Goal: Task Accomplishment & Management: Complete application form

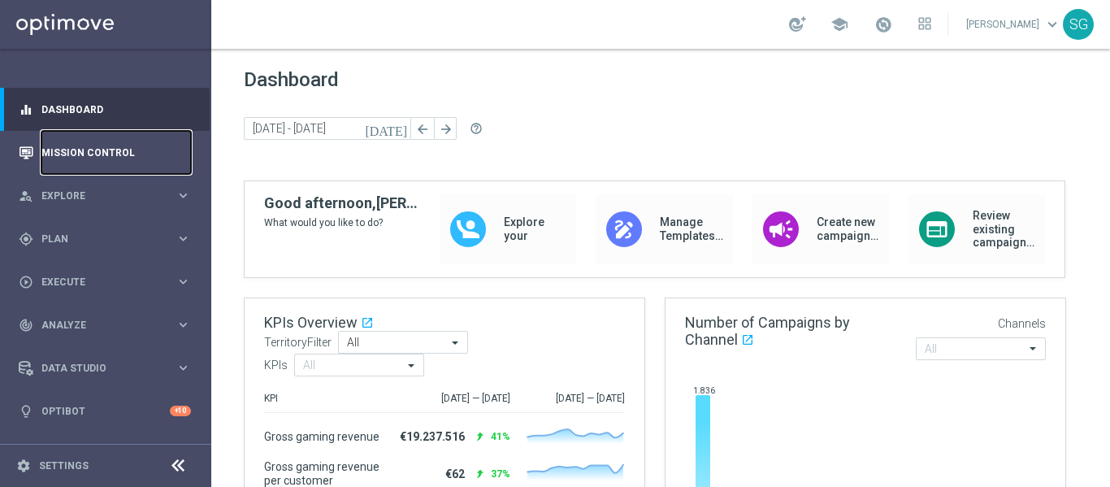
click at [118, 153] on link "Mission Control" at bounding box center [115, 152] width 149 height 43
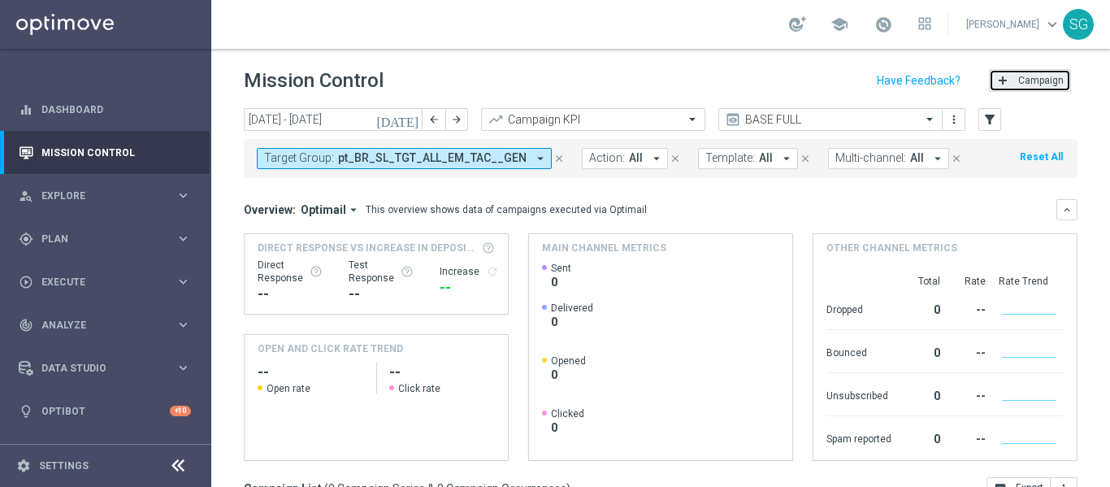
click at [1030, 81] on span "Campaign" at bounding box center [1040, 80] width 45 height 11
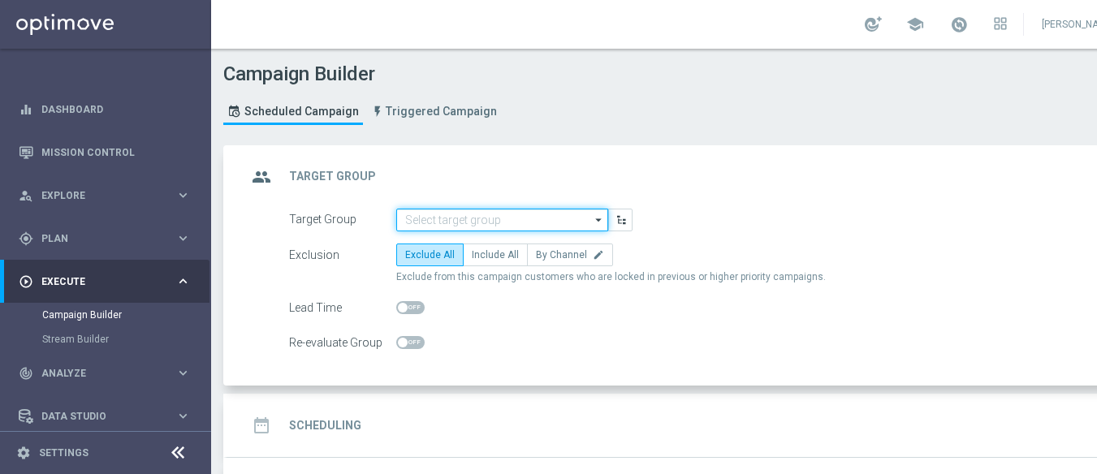
click at [573, 226] on input at bounding box center [502, 220] width 212 height 23
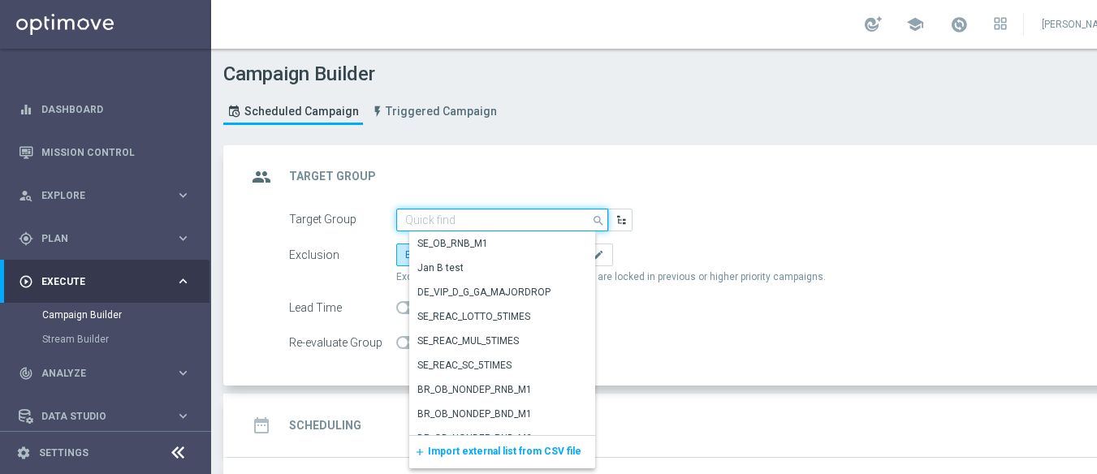
paste input "BR_SOL__DEPOSITORS__ALL_EMA_TAC_GM"
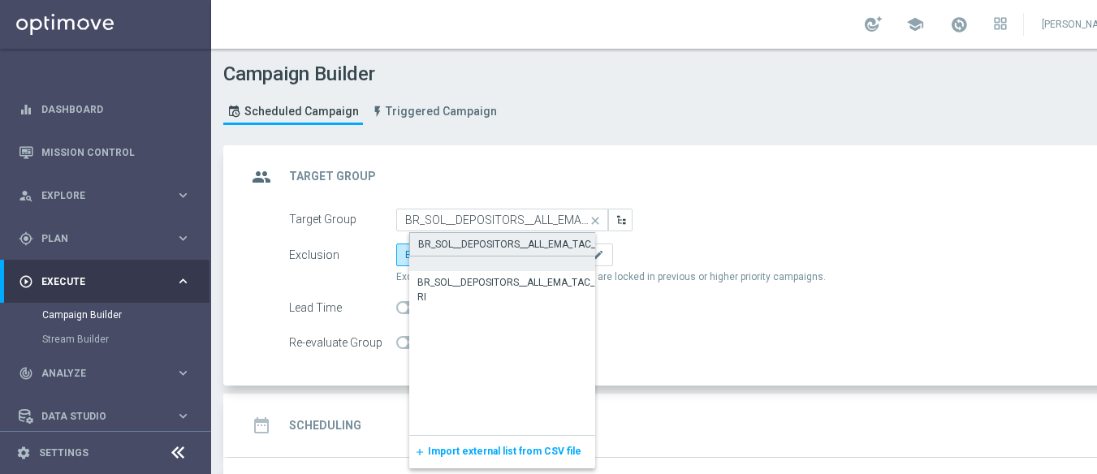
click at [538, 245] on div "BR_SOL__DEPOSITORS__ALL_EMA_TAC_GM" at bounding box center [514, 244] width 192 height 15
type input "BR_SOL__DEPOSITORS__ALL_EMA_TAC_GM"
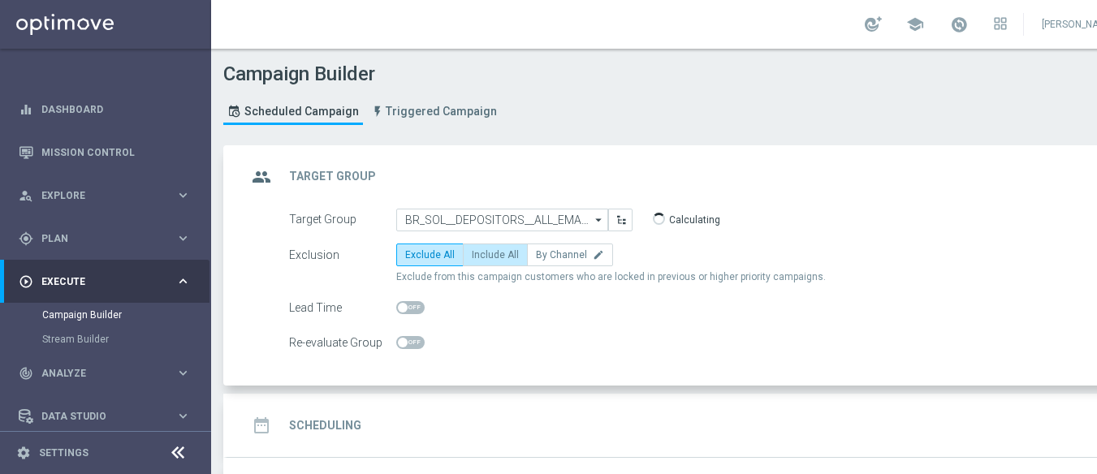
click at [478, 253] on span "Include All" at bounding box center [495, 254] width 47 height 11
click at [478, 253] on input "Include All" at bounding box center [477, 258] width 11 height 11
radio input "true"
click at [507, 420] on div "date_range Scheduling keyboard_arrow_down" at bounding box center [700, 425] width 907 height 31
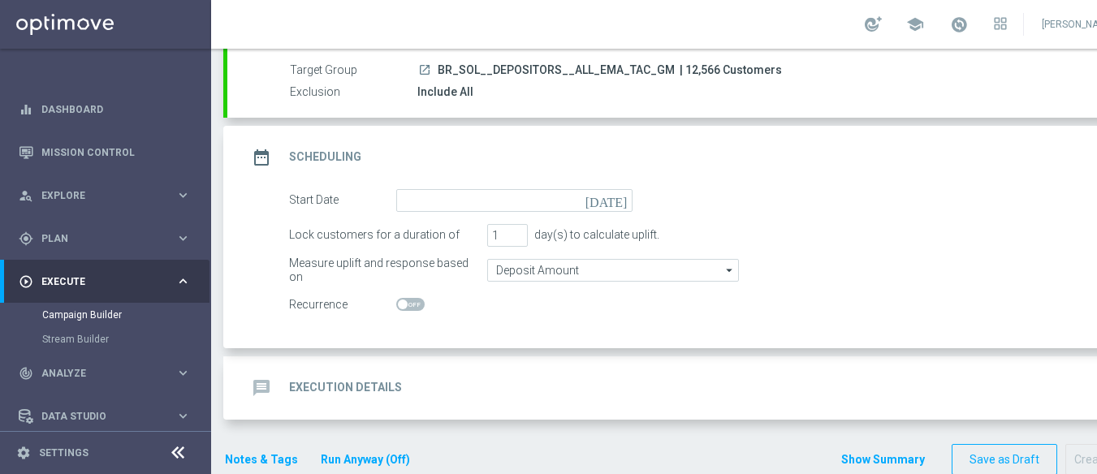
scroll to position [157, 0]
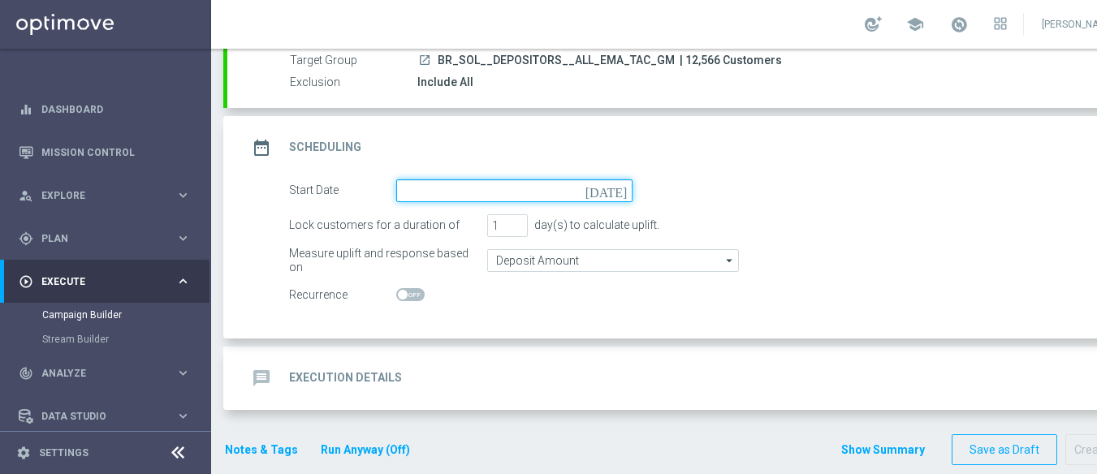
click at [539, 191] on input at bounding box center [514, 191] width 236 height 23
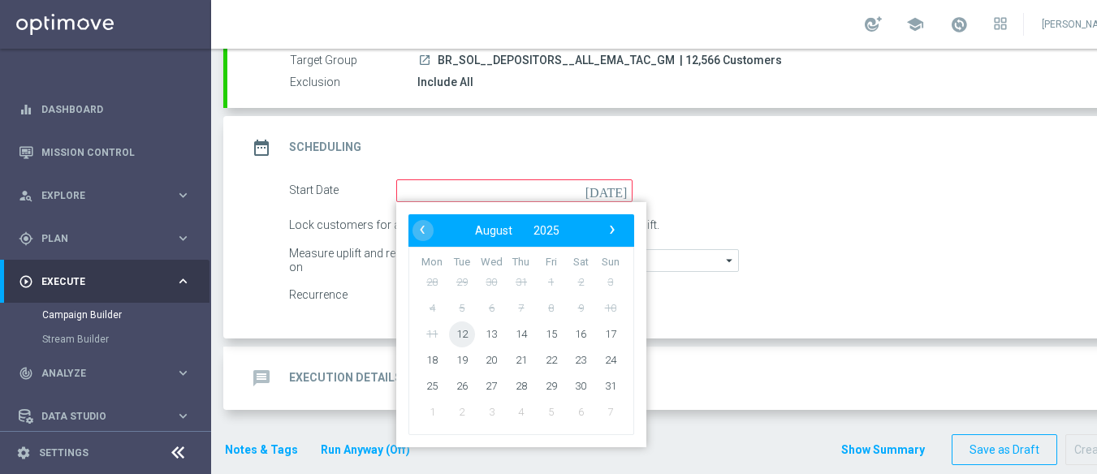
click at [465, 335] on span "12" at bounding box center [462, 334] width 26 height 26
type input "12 Aug 2025"
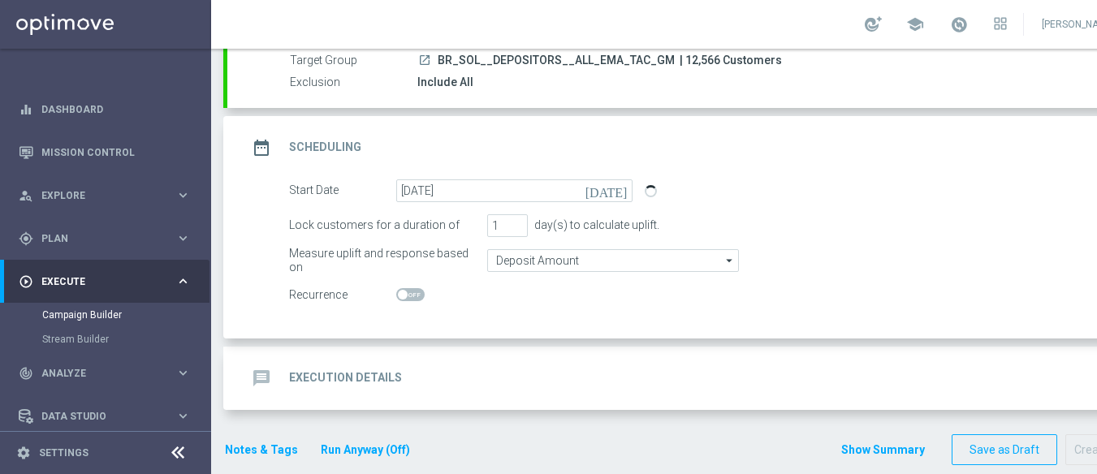
click at [523, 359] on div "message Execution Details keyboard_arrow_down" at bounding box center [700, 378] width 946 height 63
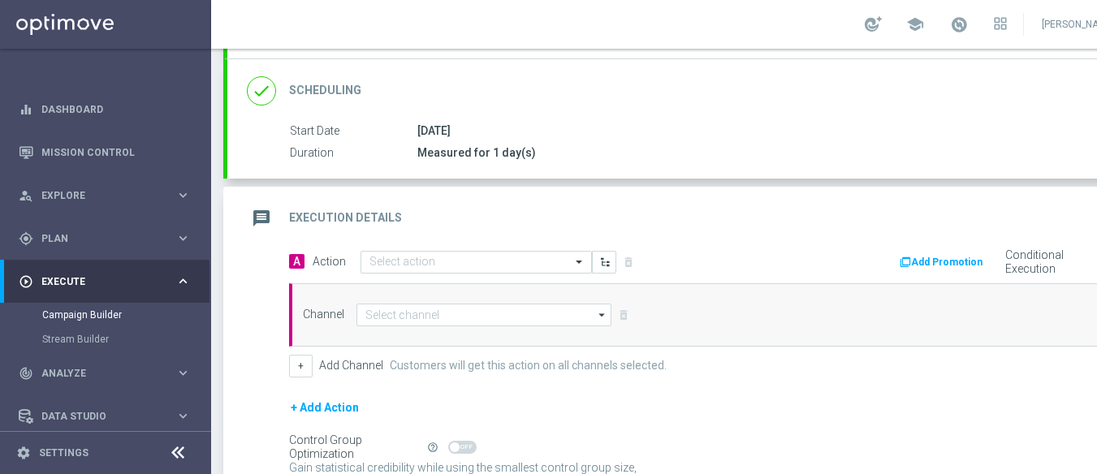
scroll to position [207, 0]
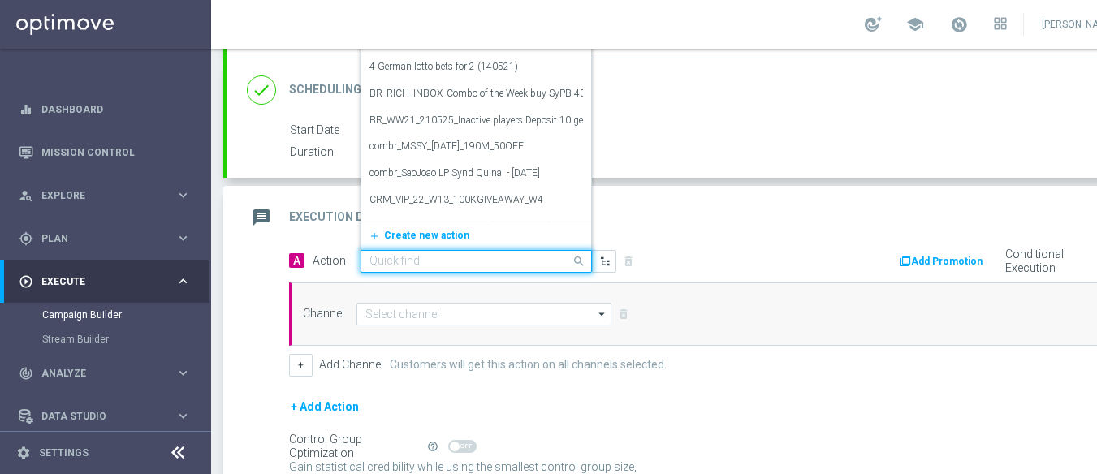
click at [566, 258] on div at bounding box center [476, 262] width 230 height 14
paste input "BR_SOL__DEPOSITORS__ALL_EMA_TAC_GM"
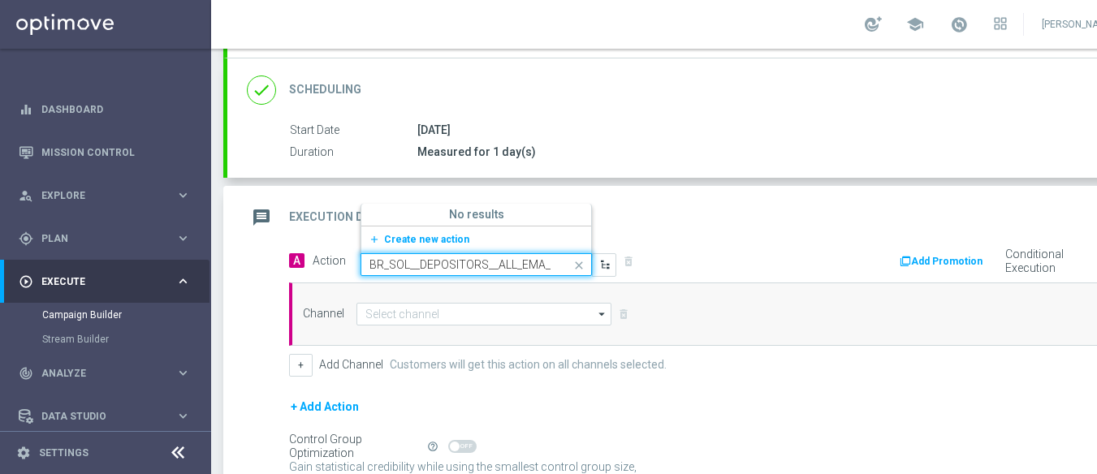
scroll to position [0, 40]
type input "BR_SOL__DEPOSITORS__ALL_EMA_TAC_GM"
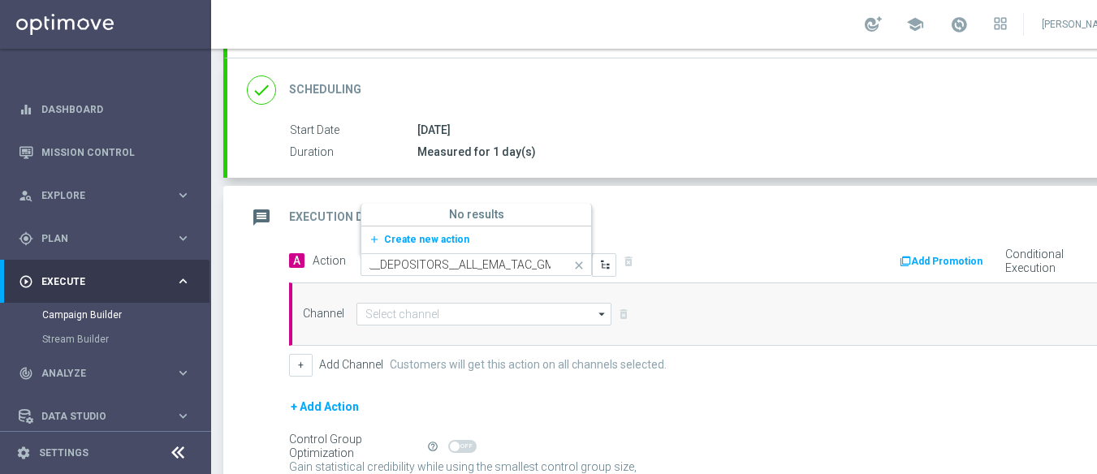
scroll to position [0, 0]
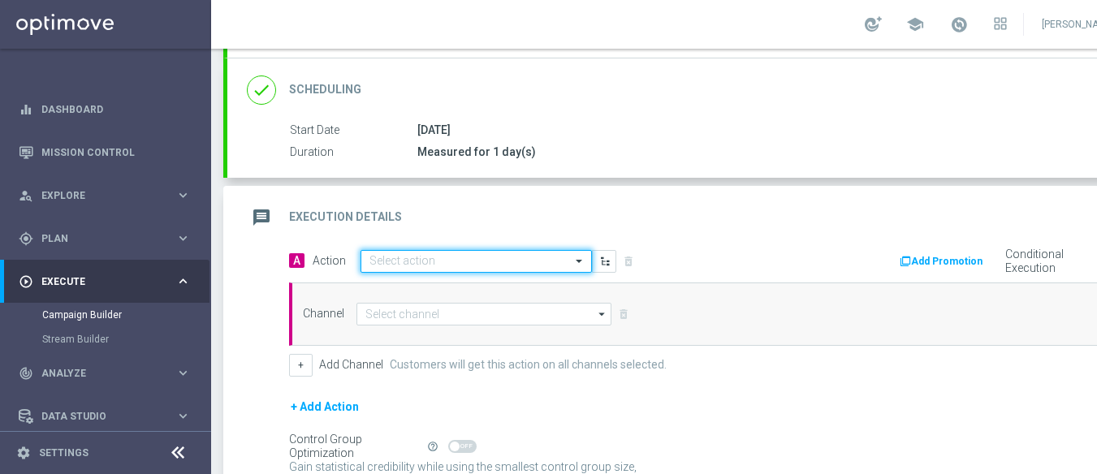
click at [578, 262] on span at bounding box center [581, 261] width 20 height 14
paste input "BR_SOL_FLOATINGDRAGON_AUG__NVIP_EMA_TAC_GM"
type input "BR_SOL_FLOATINGDRAGON_AUG__NVIP_EMA_TAC_GM"
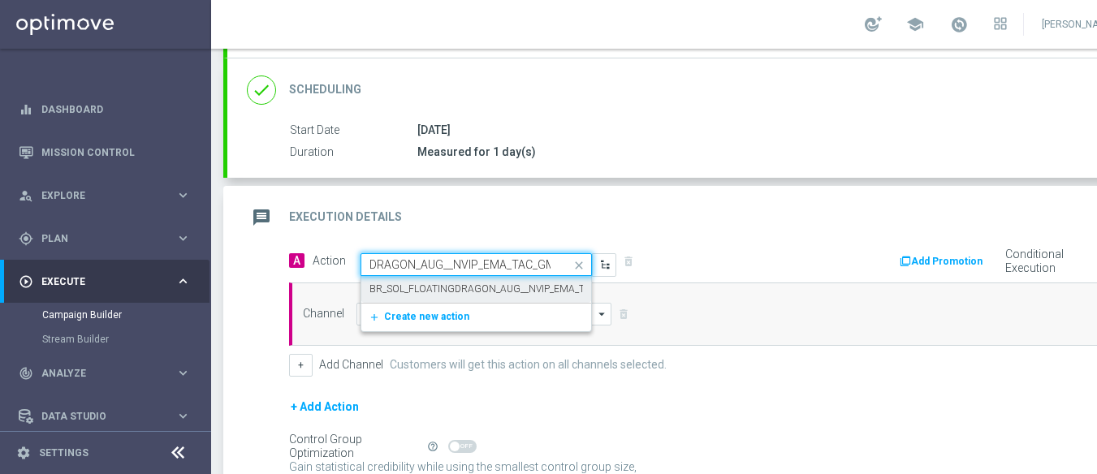
click at [506, 283] on label "BR_SOL_FLOATINGDRAGON_AUG__NVIP_EMA_TAC_GM" at bounding box center [494, 290] width 249 height 14
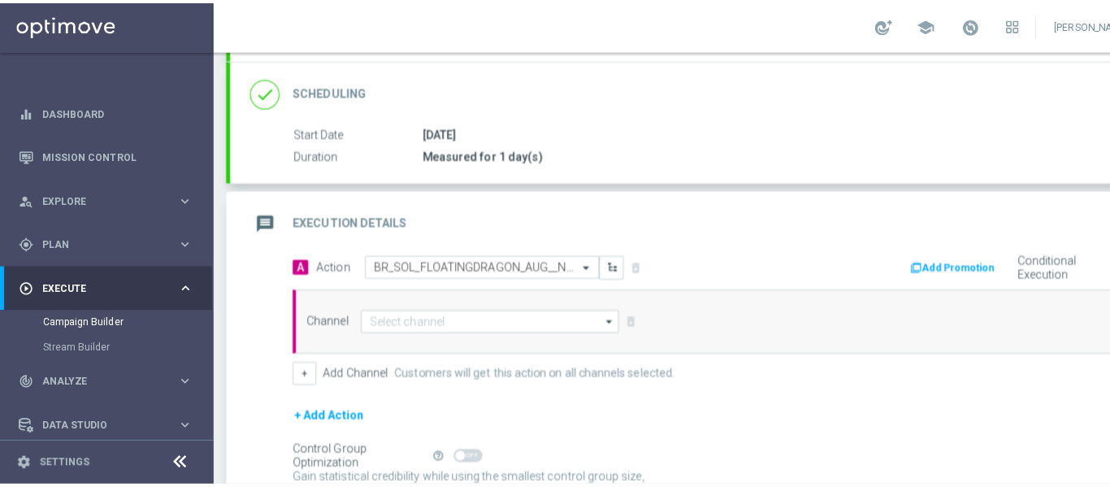
scroll to position [0, 0]
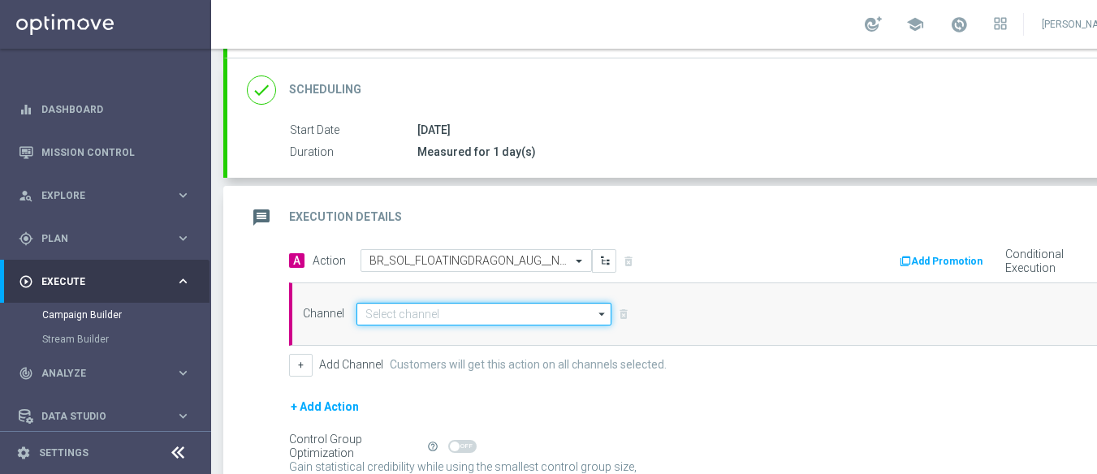
click at [470, 314] on input at bounding box center [484, 314] width 255 height 23
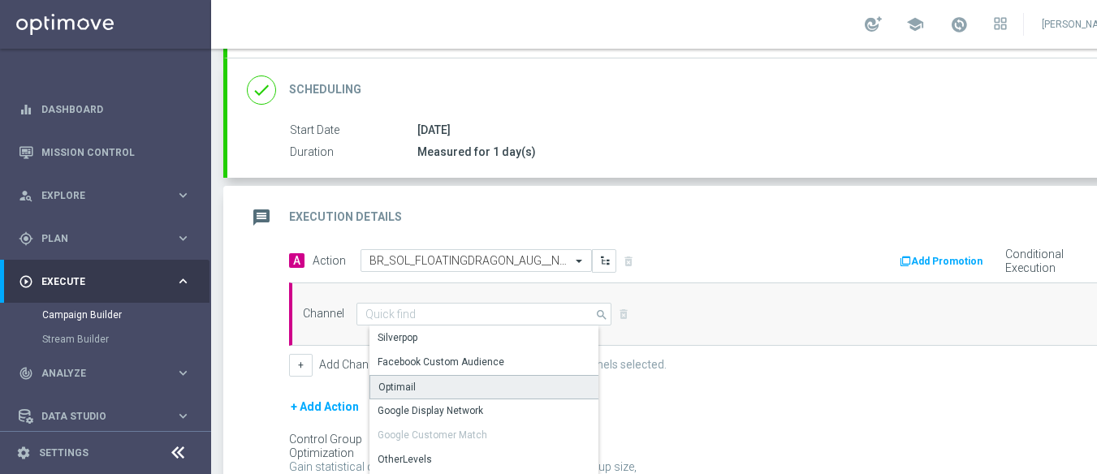
click at [396, 390] on div "Optimail" at bounding box center [397, 387] width 37 height 15
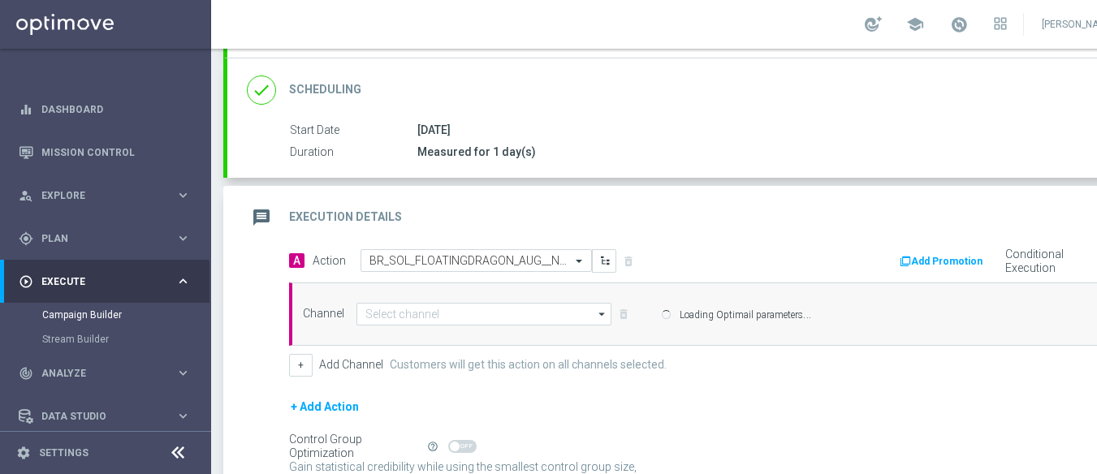
type input "Optimail"
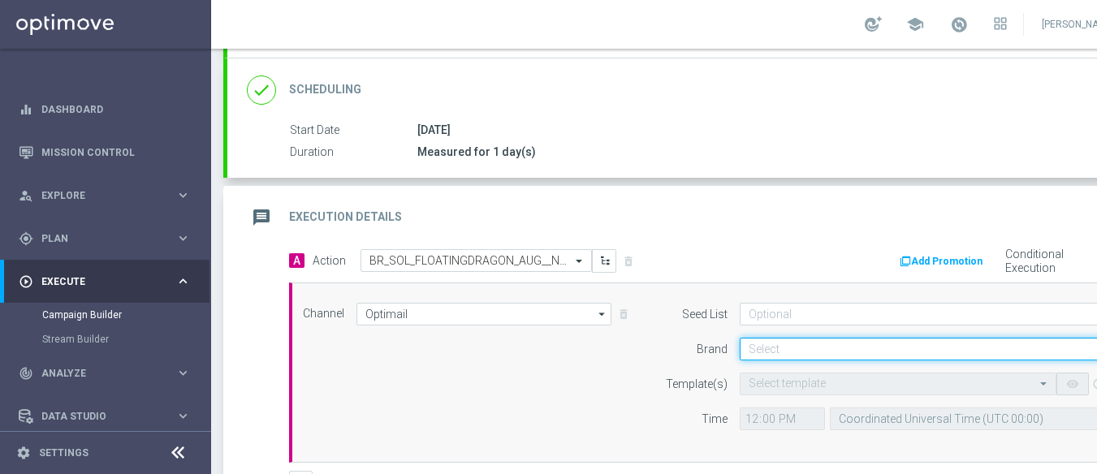
click at [772, 341] on input at bounding box center [934, 349] width 388 height 23
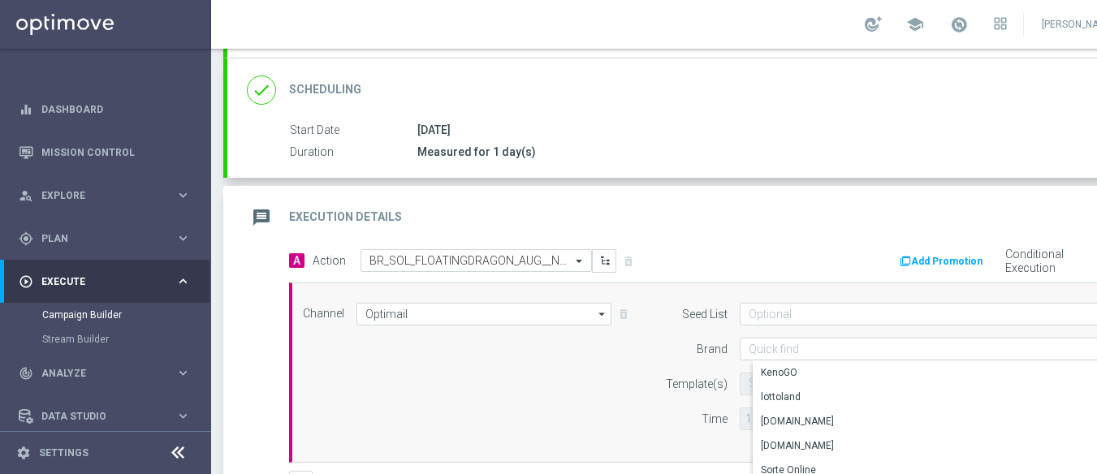
click at [180, 463] on icon at bounding box center [177, 453] width 19 height 19
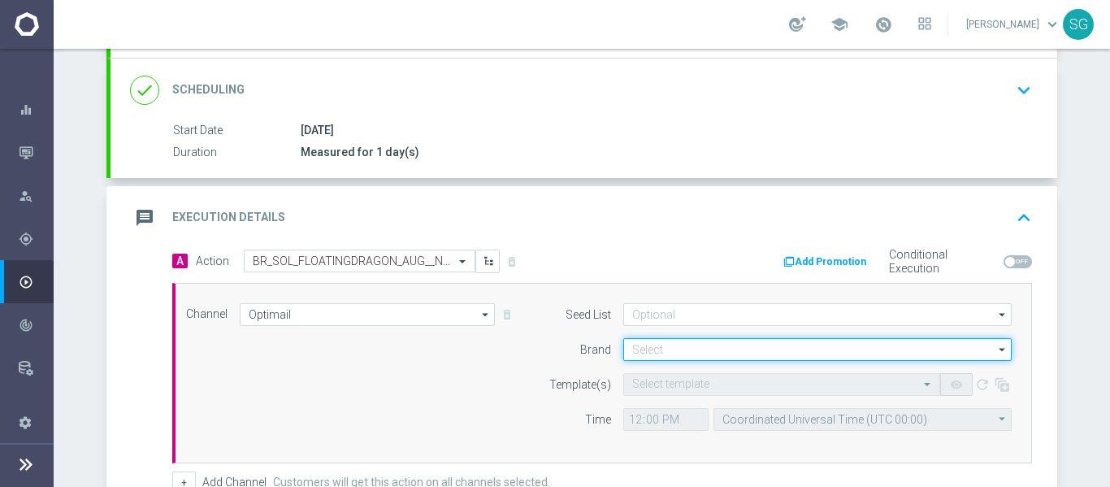
click at [699, 349] on input at bounding box center [817, 349] width 388 height 23
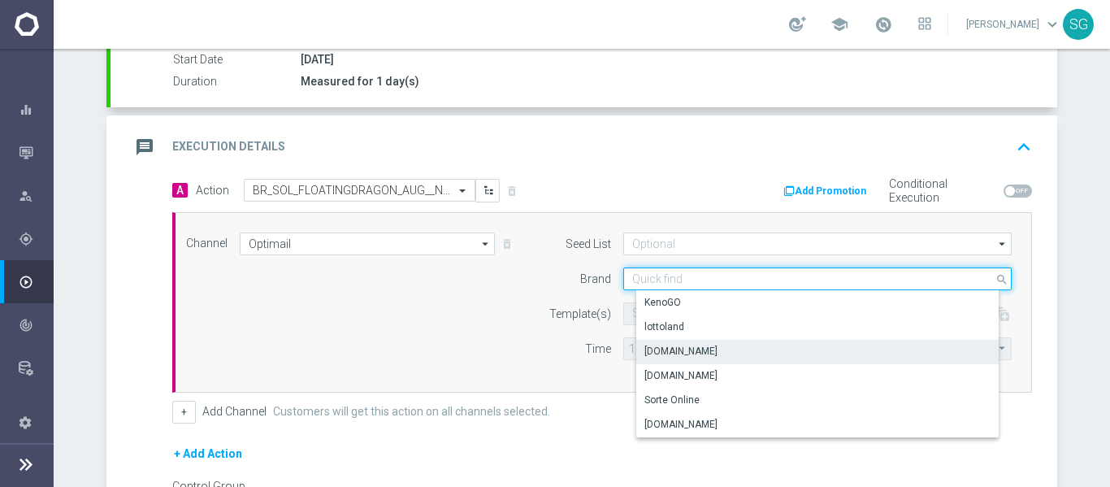
scroll to position [283, 0]
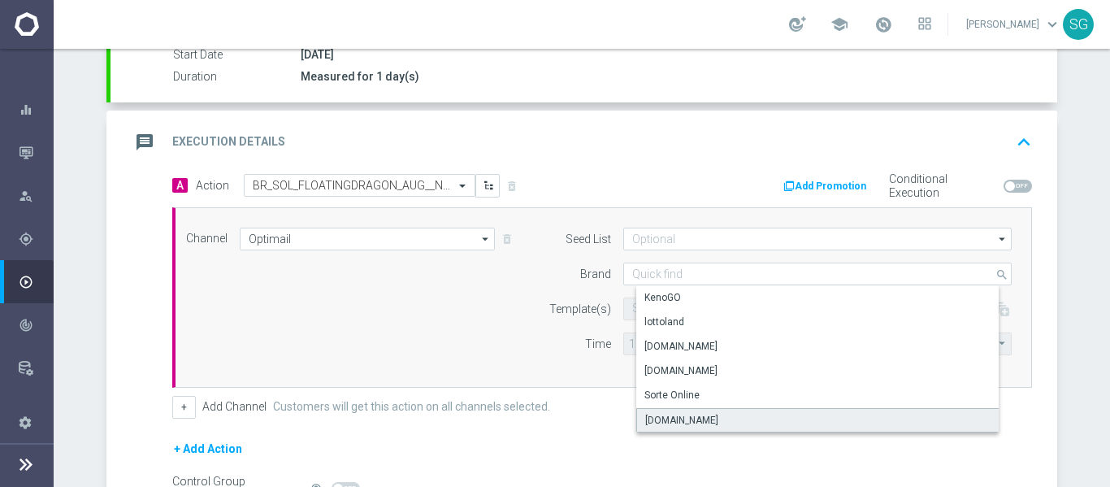
click at [681, 422] on div "Sorteonline.bet.br" at bounding box center [681, 420] width 73 height 15
type input "Sorteonline.bet.br"
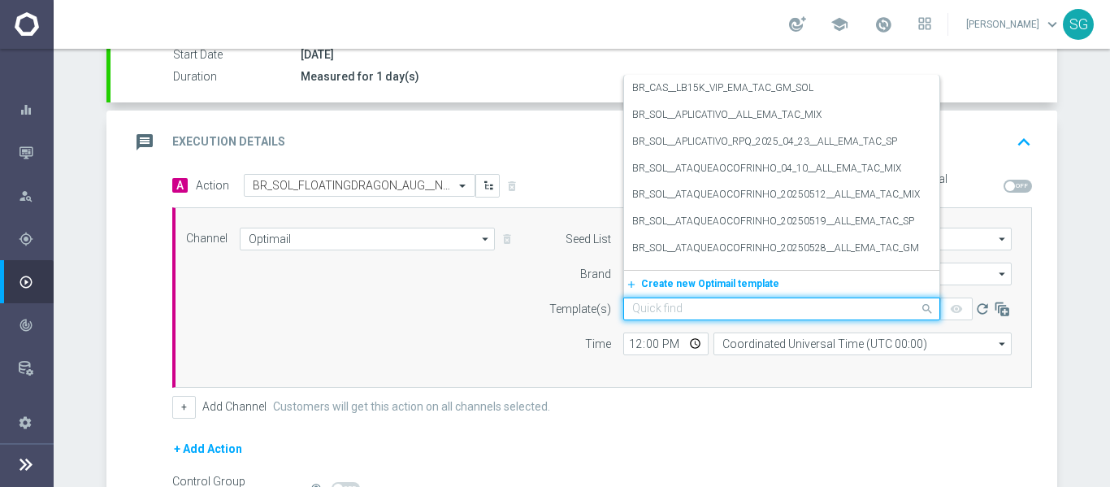
click at [687, 305] on input "text" at bounding box center [765, 309] width 266 height 14
paste input "BR_SOL_FLOATINGDRAGON_AUG__NVIP_EMA_TAC_GM"
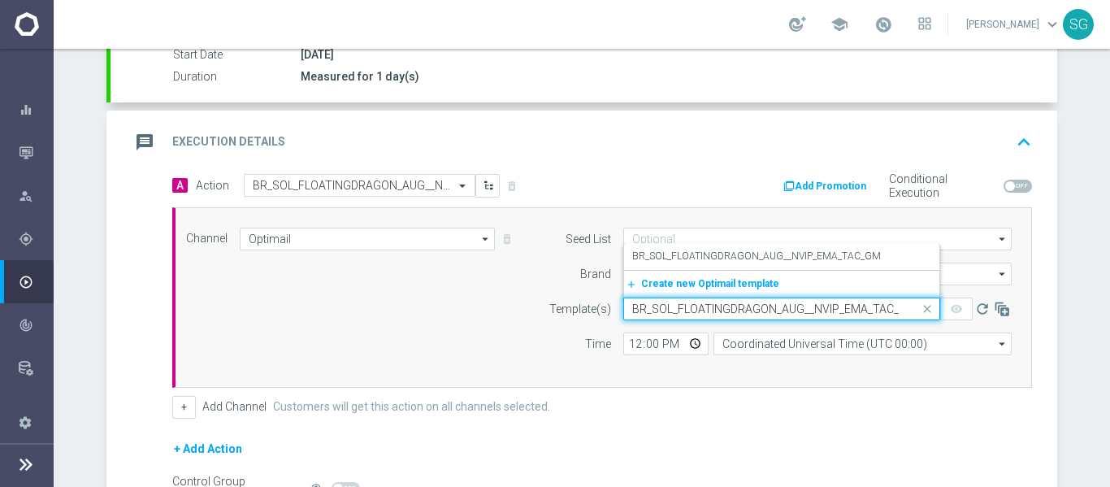
scroll to position [0, 14]
click at [763, 262] on label "BR_SOL_FLOATINGDRAGON_AUG__NVIP_EMA_TAC_GM" at bounding box center [756, 256] width 249 height 14
type input "BR_SOL_FLOATINGDRAGON_AUG__NVIP_EMA_TAC_GM"
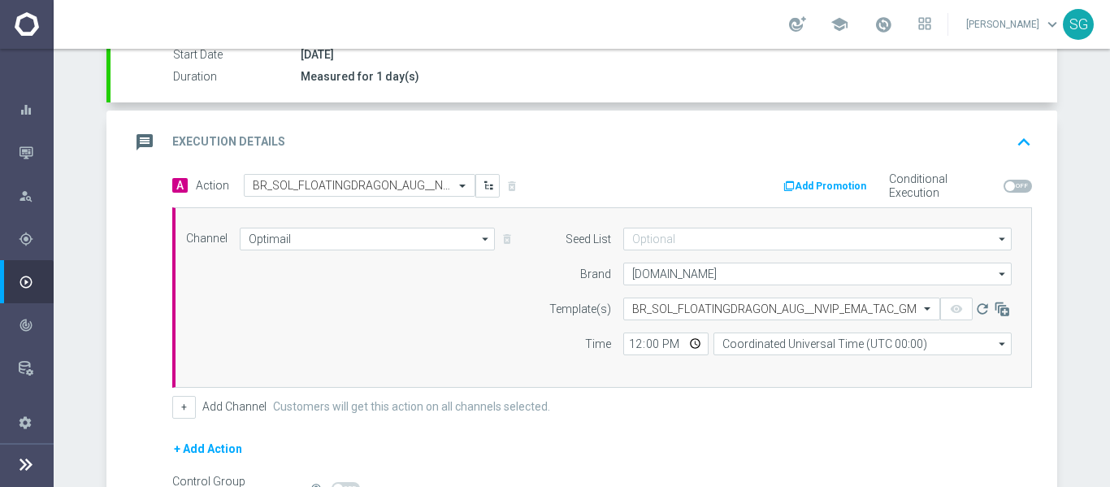
scroll to position [0, 0]
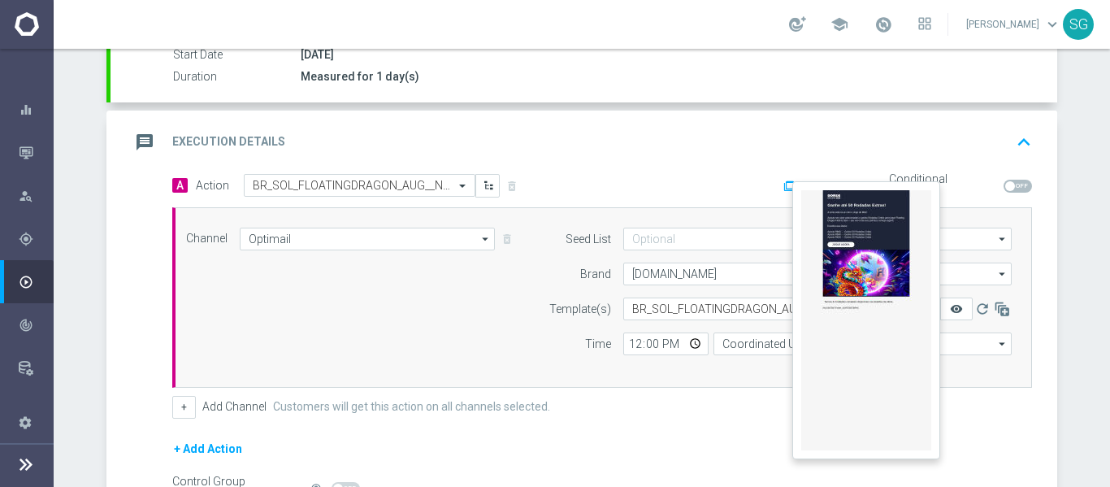
click at [950, 307] on icon "remove_red_eye" at bounding box center [956, 308] width 13 height 13
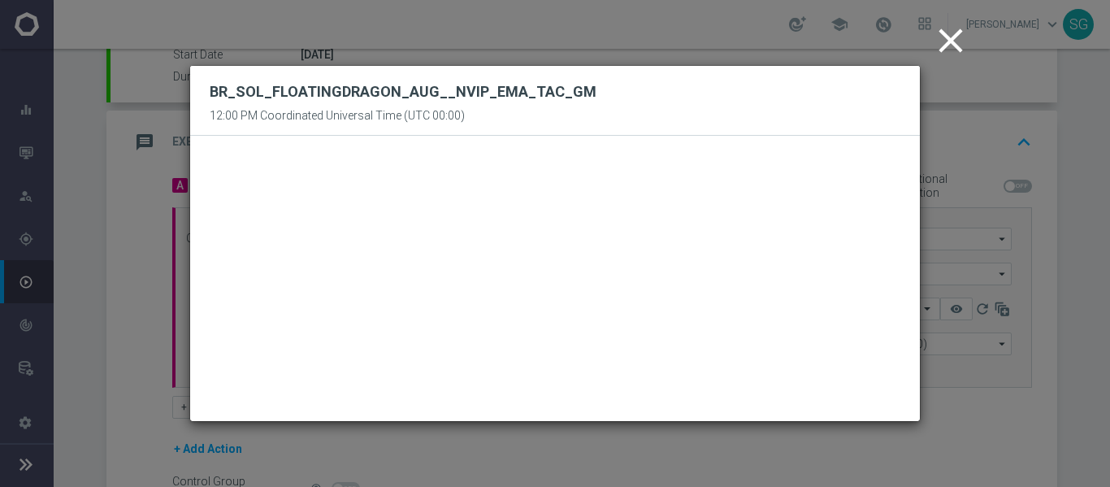
click at [944, 46] on icon "close" at bounding box center [950, 40] width 41 height 41
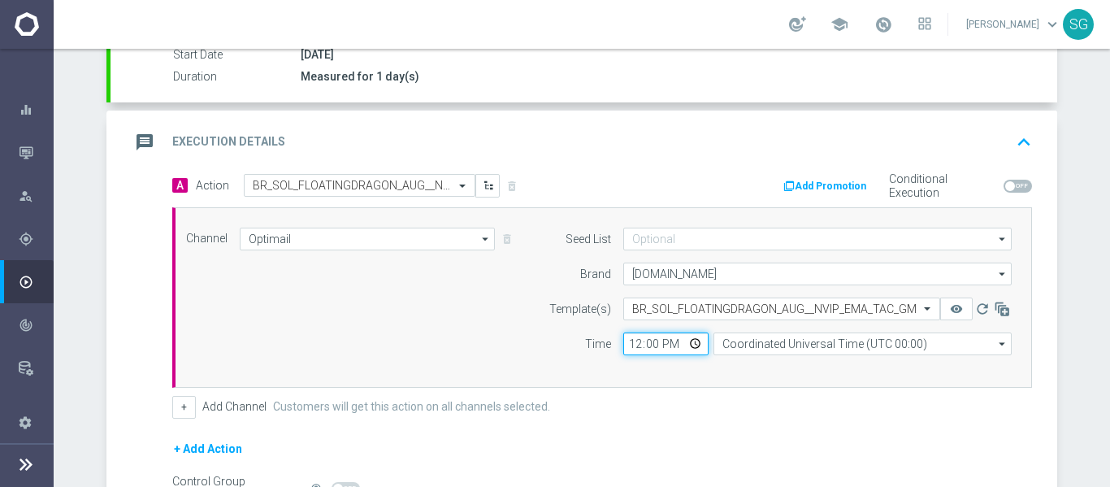
click at [634, 347] on input "12:00" at bounding box center [665, 343] width 85 height 23
type input "17:00"
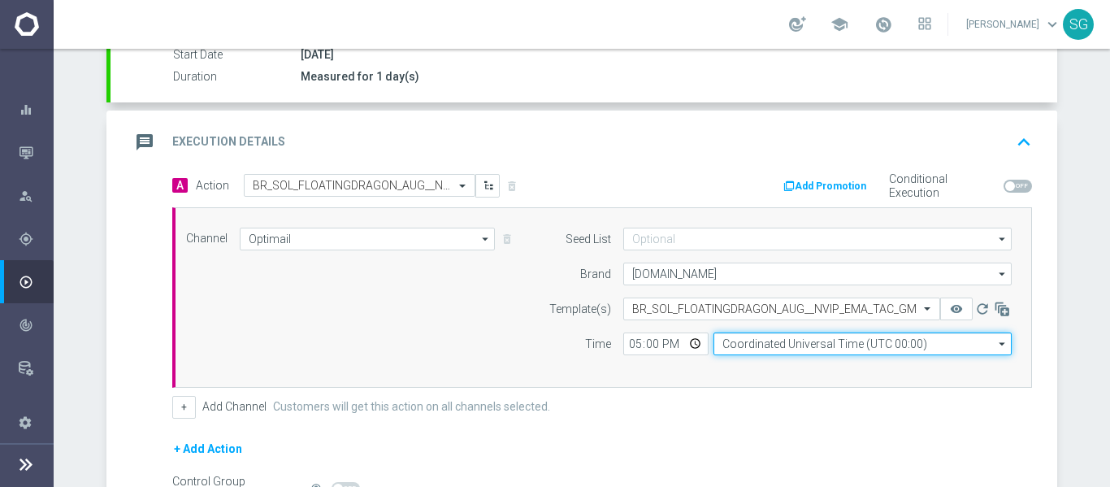
click at [754, 346] on input "Coordinated Universal Time (UTC 00:00)" at bounding box center [862, 343] width 298 height 23
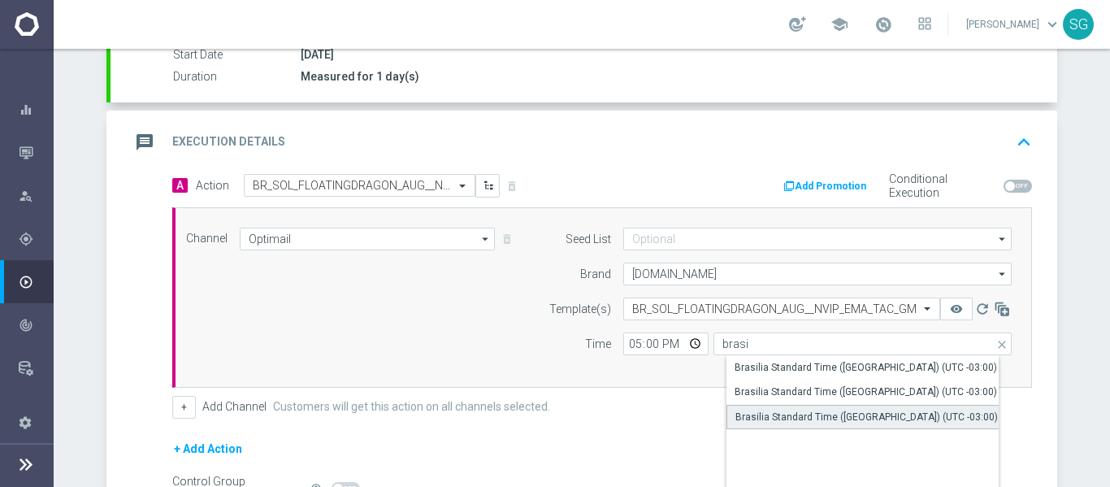
click at [764, 418] on div "Brasilia Standard Time (Sao Paulo) (UTC -03:00)" at bounding box center [866, 416] width 262 height 15
type input "Brasilia Standard Time (Sao Paulo) (UTC -03:00)"
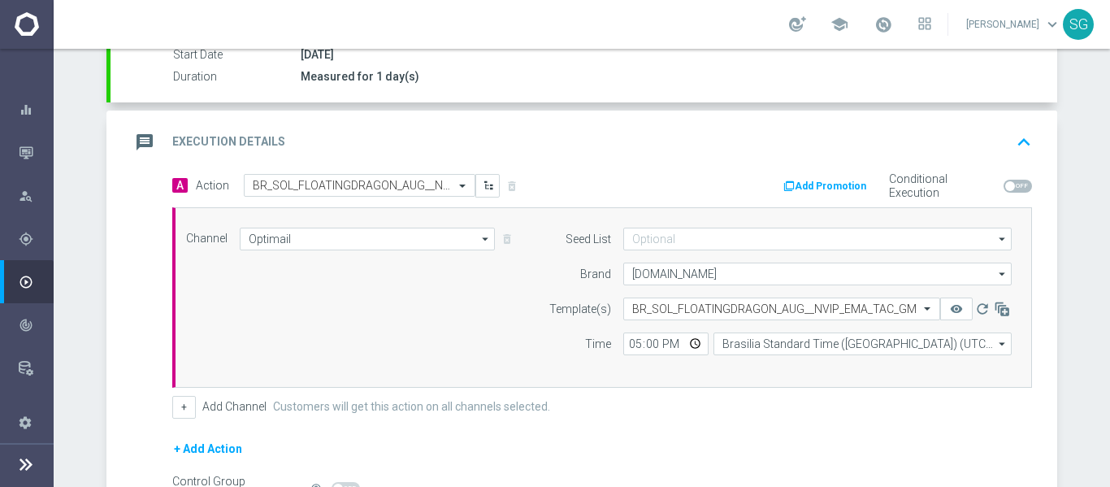
click at [118, 346] on div "A Action Select action BR_SOL_FLOATINGDRAGON_AUG__NVIP_EMA_TAC_GM delete_foreve…" at bounding box center [583, 380] width 946 height 413
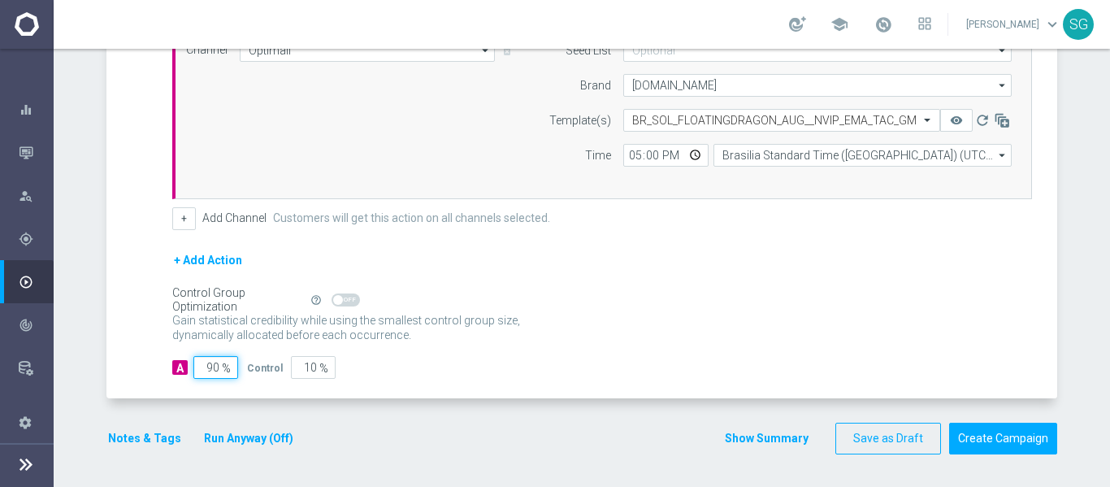
click at [199, 368] on input "90" at bounding box center [215, 367] width 45 height 23
type input "1"
type input "99"
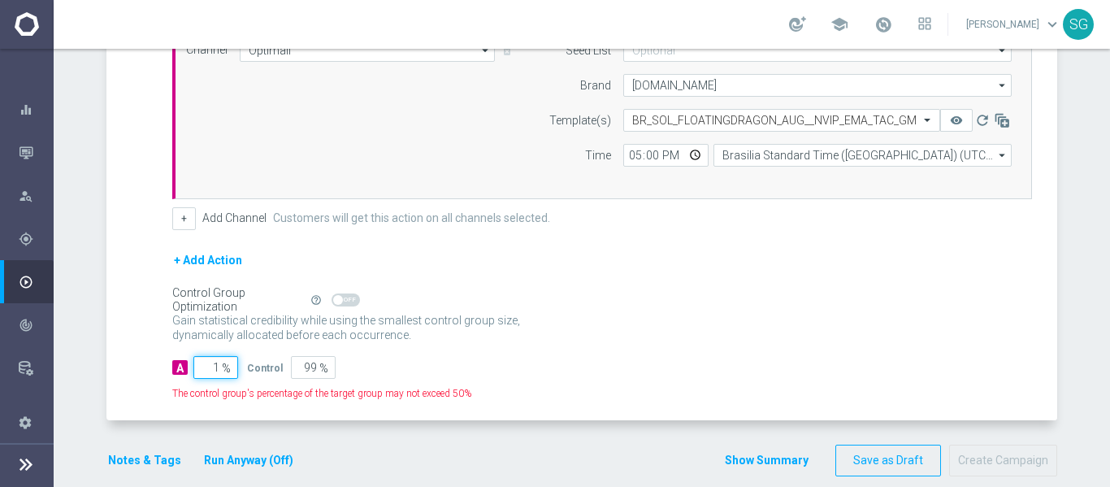
type input "10"
type input "90"
type input "100"
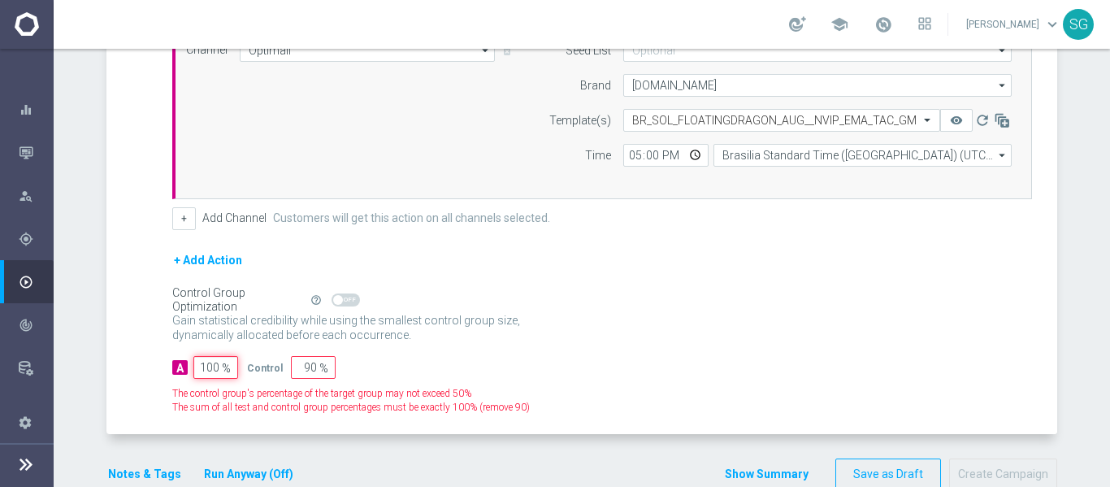
type input "0"
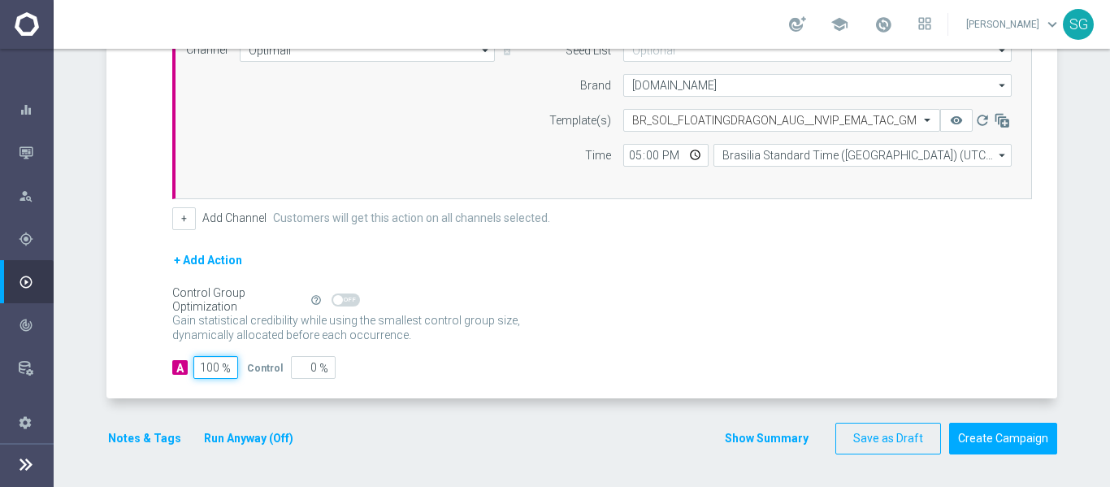
type input "100"
click at [149, 272] on div "A Action Select action BR_SOL_FLOATINGDRAGON_AUG__NVIP_EMA_TAC_GM delete_foreve…" at bounding box center [583, 191] width 946 height 413
click at [996, 442] on button "Create Campaign" at bounding box center [1003, 438] width 108 height 32
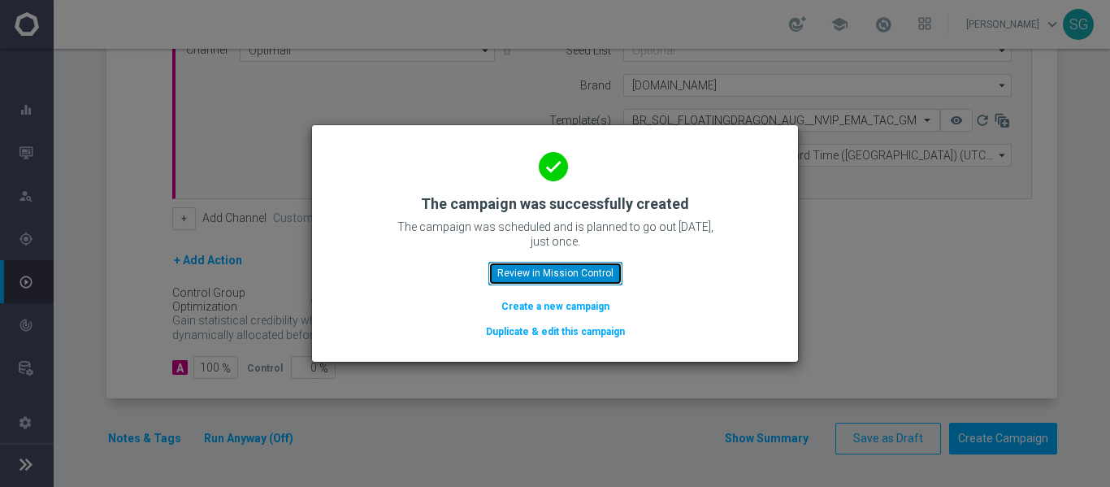
click at [585, 273] on button "Review in Mission Control" at bounding box center [555, 273] width 134 height 23
